Goal: Transaction & Acquisition: Purchase product/service

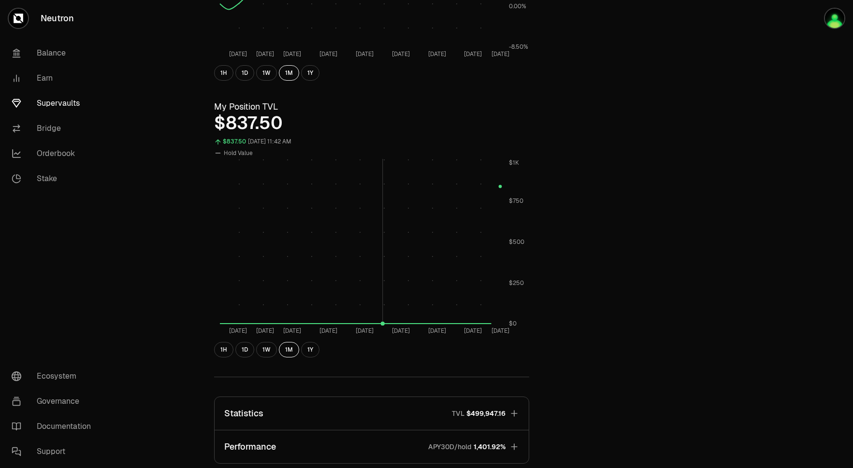
scroll to position [426, 0]
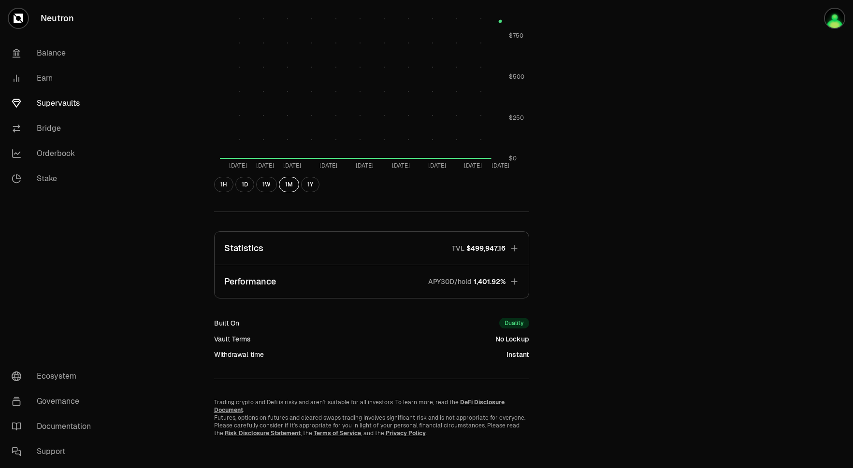
click at [519, 248] on button "Statistics TVL $499,947.16" at bounding box center [372, 248] width 314 height 33
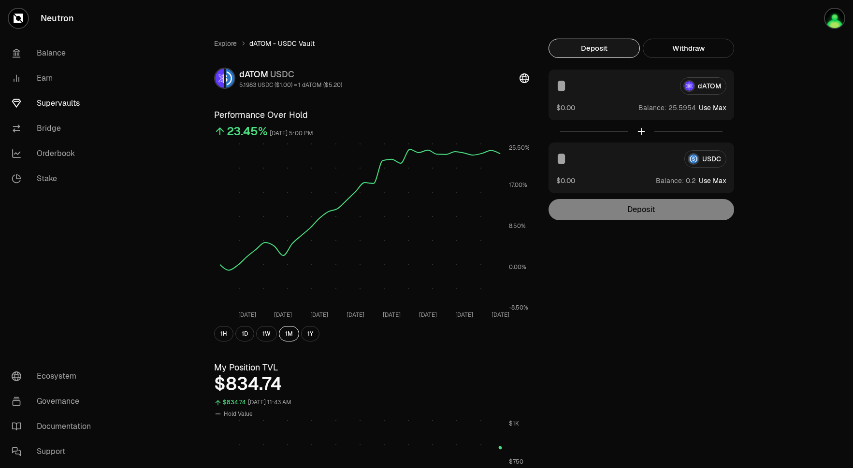
click at [708, 108] on button "Use Max" at bounding box center [713, 108] width 28 height 10
type input "*********"
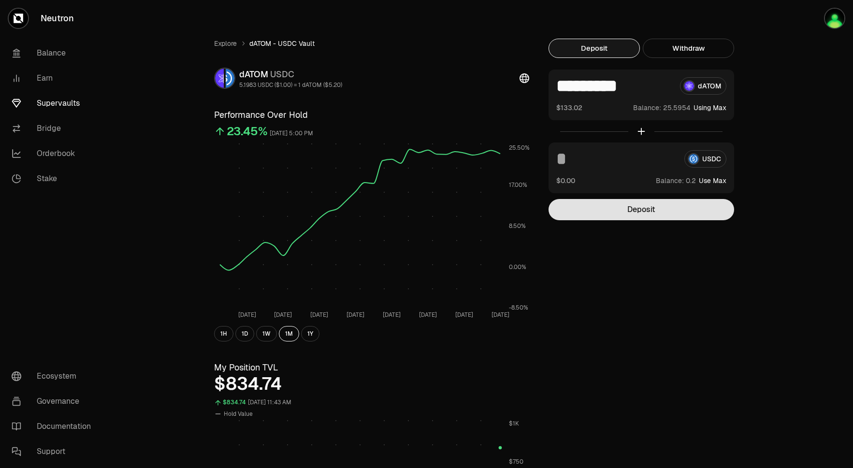
click at [669, 209] on button "Deposit" at bounding box center [642, 209] width 186 height 21
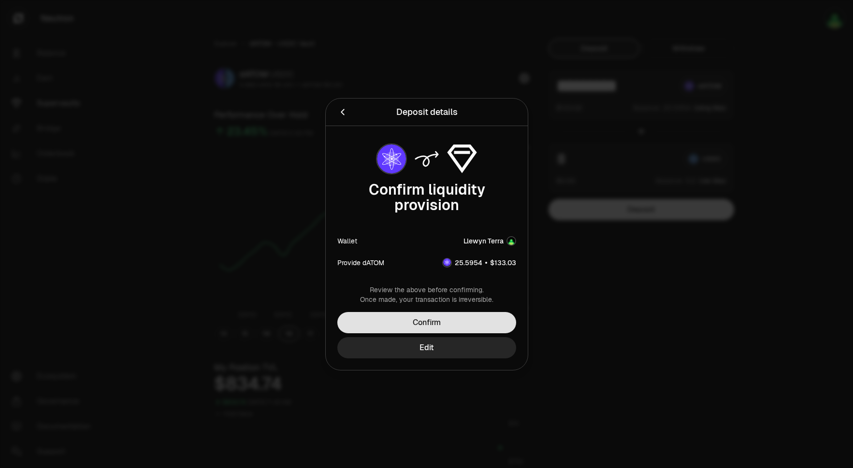
click at [492, 318] on button "Confirm" at bounding box center [426, 322] width 179 height 21
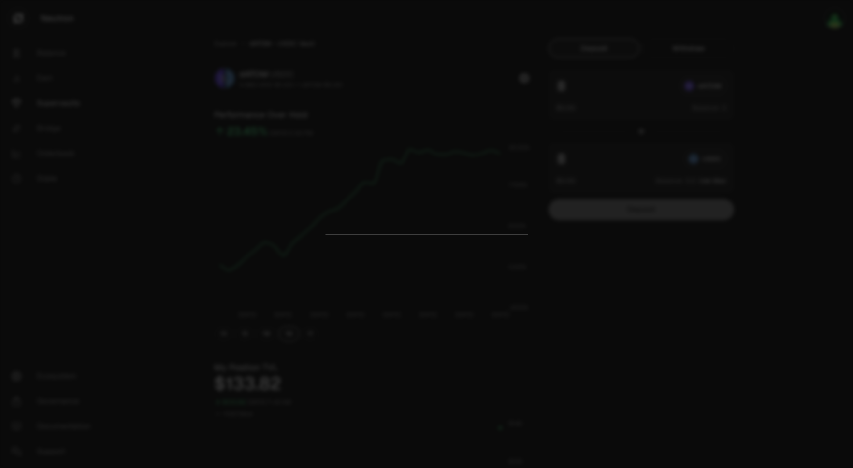
click at [614, 263] on div at bounding box center [426, 234] width 853 height 468
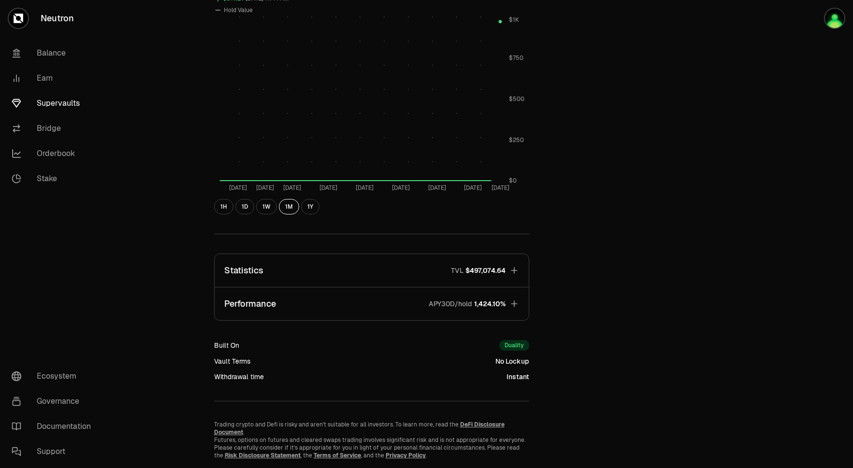
scroll to position [426, 0]
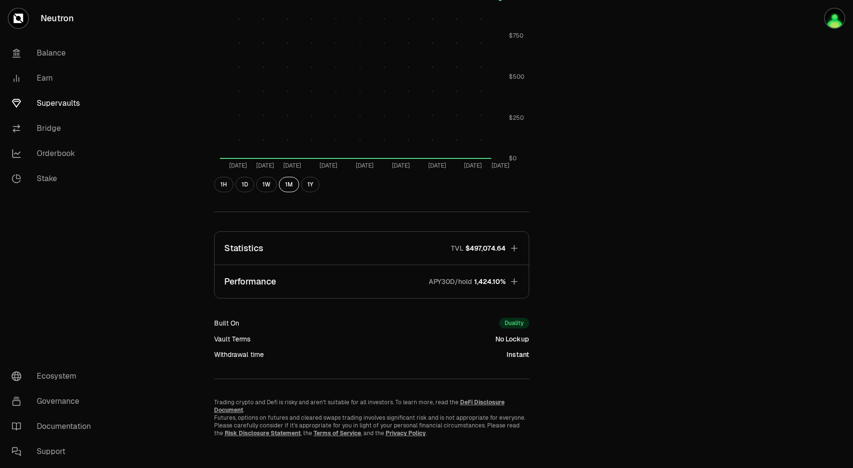
click at [515, 250] on icon "button" at bounding box center [515, 249] width 10 height 10
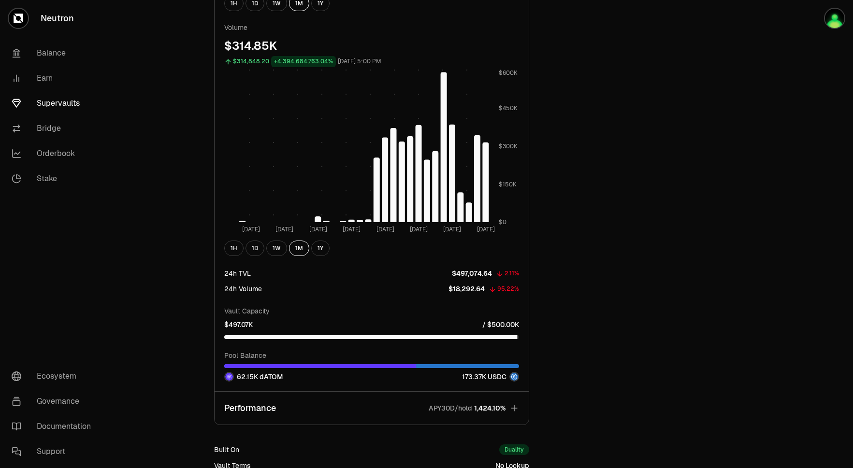
scroll to position [966, 0]
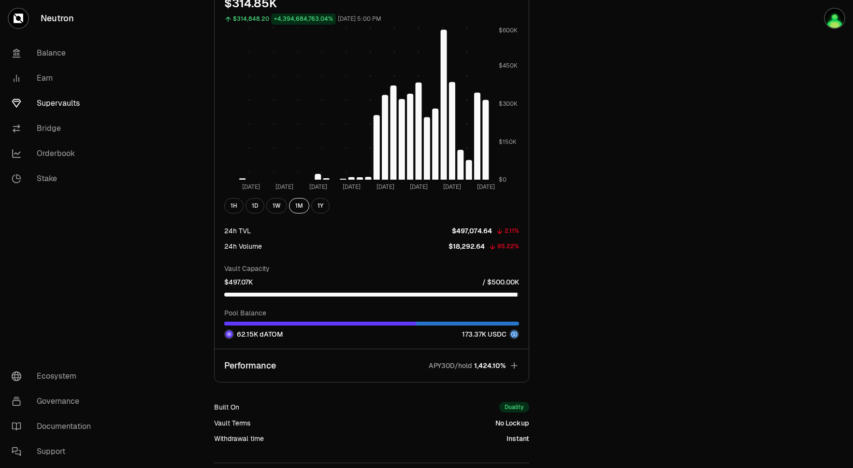
click at [515, 366] on icon "button" at bounding box center [515, 366] width 10 height 10
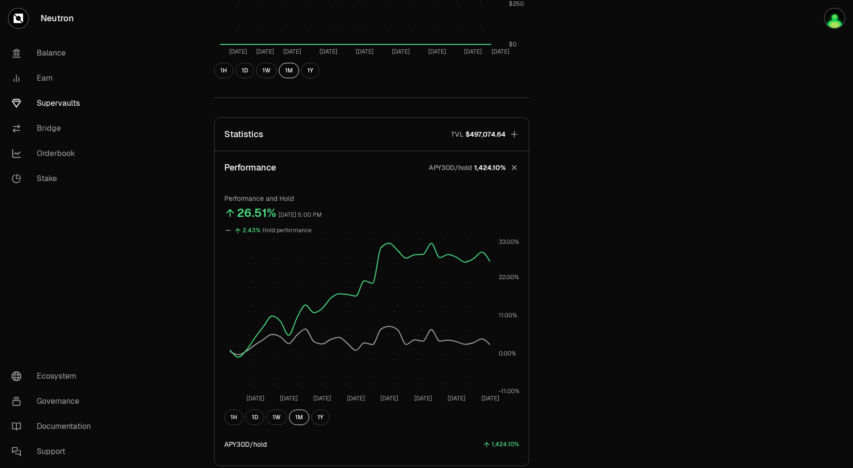
scroll to position [539, 0]
click at [564, 156] on div "Explore dATOM - USDC Vault dATOM USDC 5.1983 USDC ($1.00) = 1 dATOM ($5.20) Per…" at bounding box center [481, 53] width 557 height 1107
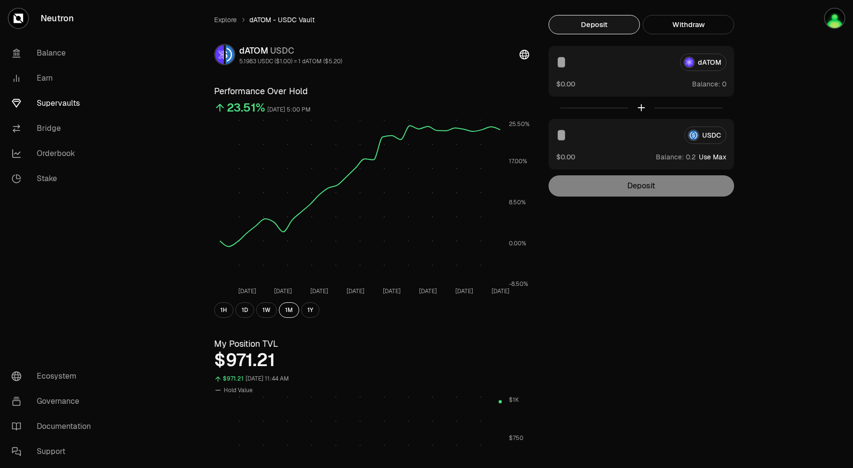
scroll to position [0, 0]
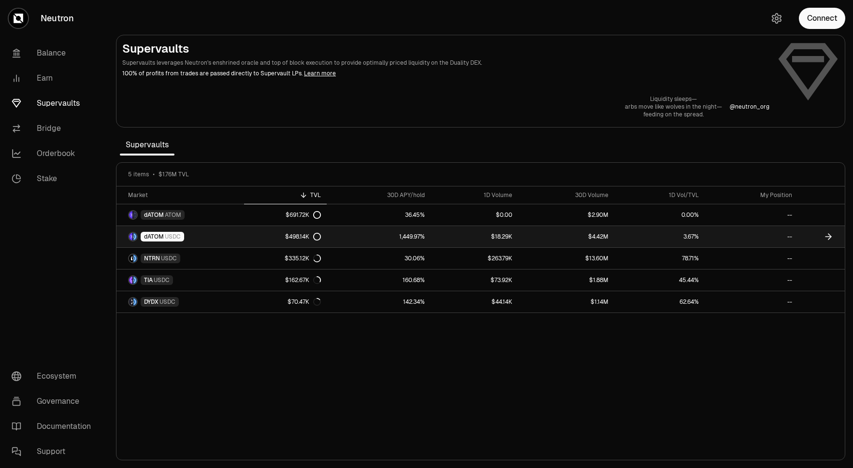
click at [161, 231] on link "dATOM USDC" at bounding box center [181, 236] width 128 height 21
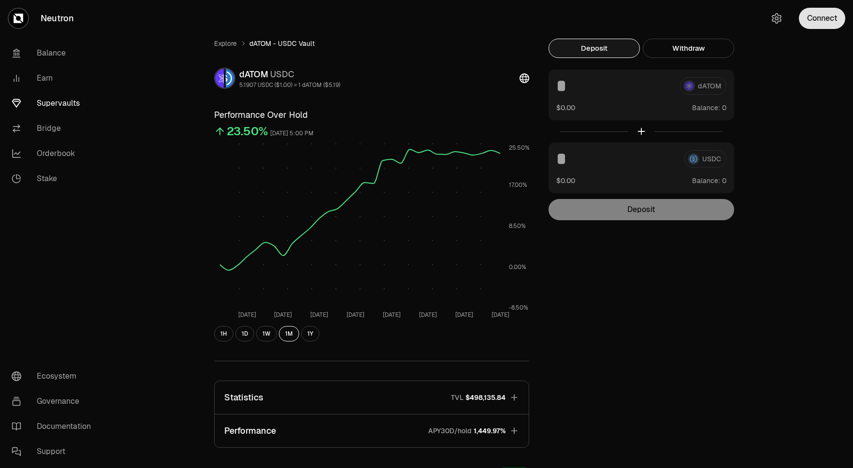
click at [824, 25] on button "Connect" at bounding box center [822, 18] width 46 height 21
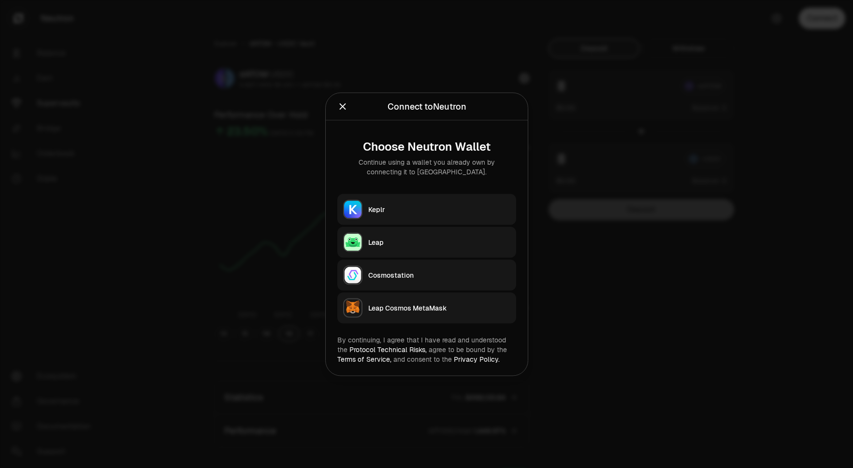
click at [420, 248] on button "Leap" at bounding box center [426, 242] width 179 height 31
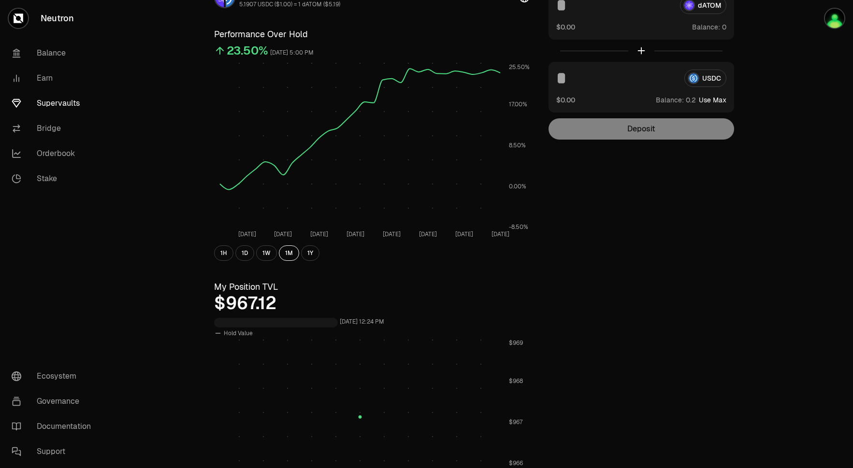
scroll to position [104, 0]
